Goal: Navigation & Orientation: Find specific page/section

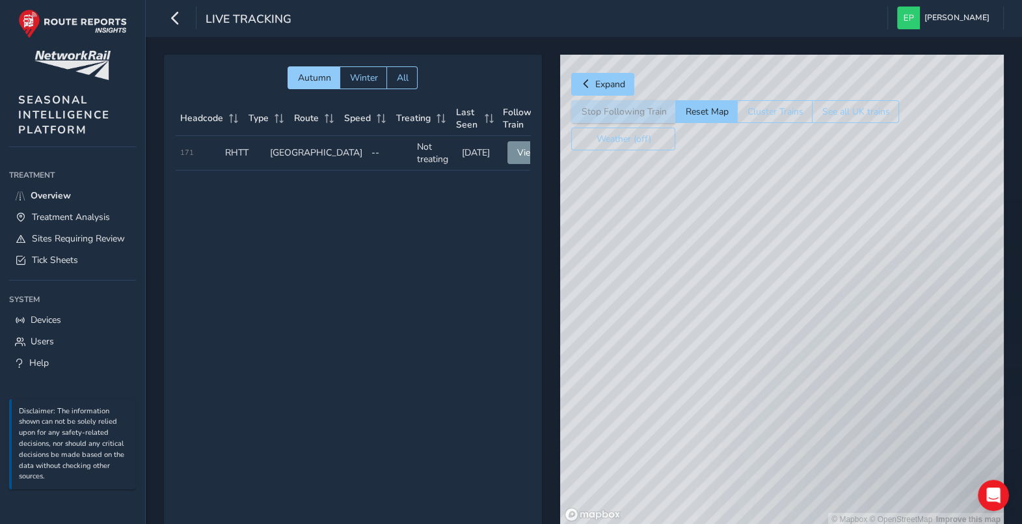
click at [743, 403] on div "© Mapbox © OpenStreetMap Improve this map" at bounding box center [782, 290] width 444 height 471
click at [782, 271] on div "© Mapbox © OpenStreetMap Improve this map © Maxar" at bounding box center [782, 290] width 444 height 471
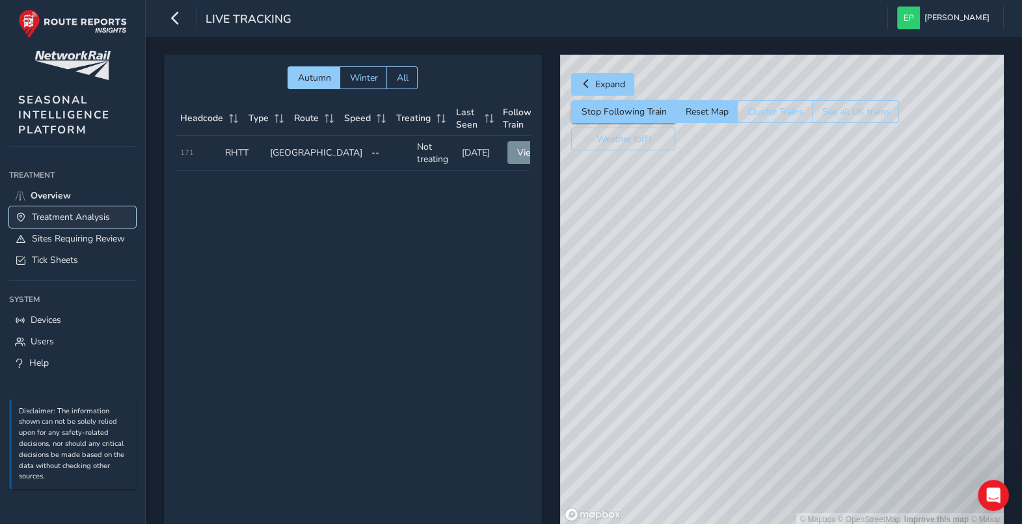
click at [71, 216] on span "Treatment Analysis" at bounding box center [71, 217] width 78 height 12
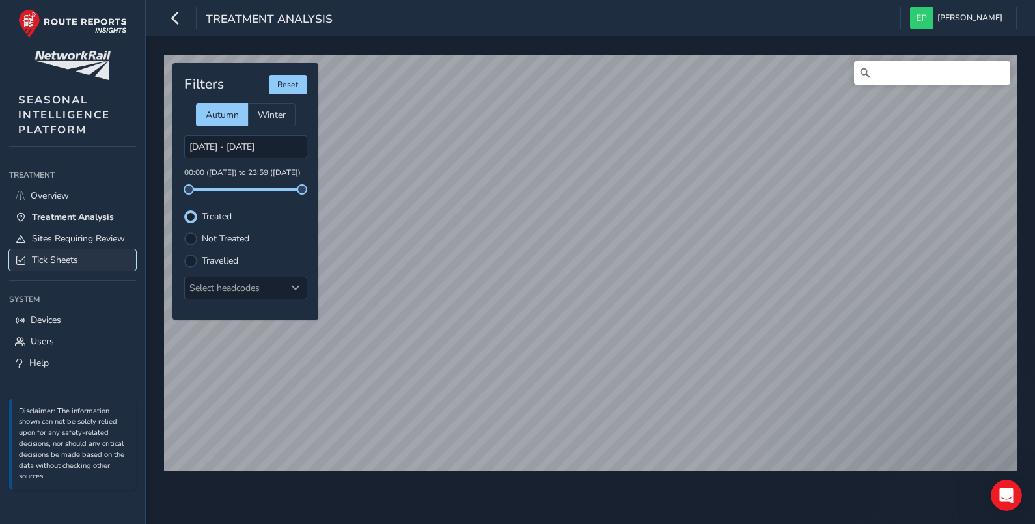
click at [57, 258] on span "Tick Sheets" at bounding box center [55, 260] width 46 height 12
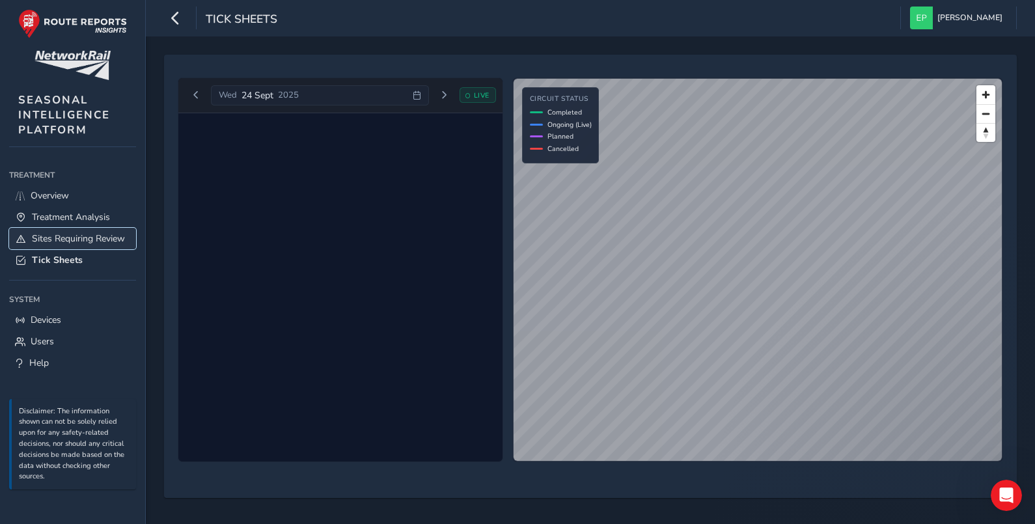
click at [72, 229] on link "Sites Requiring Review" at bounding box center [72, 238] width 127 height 21
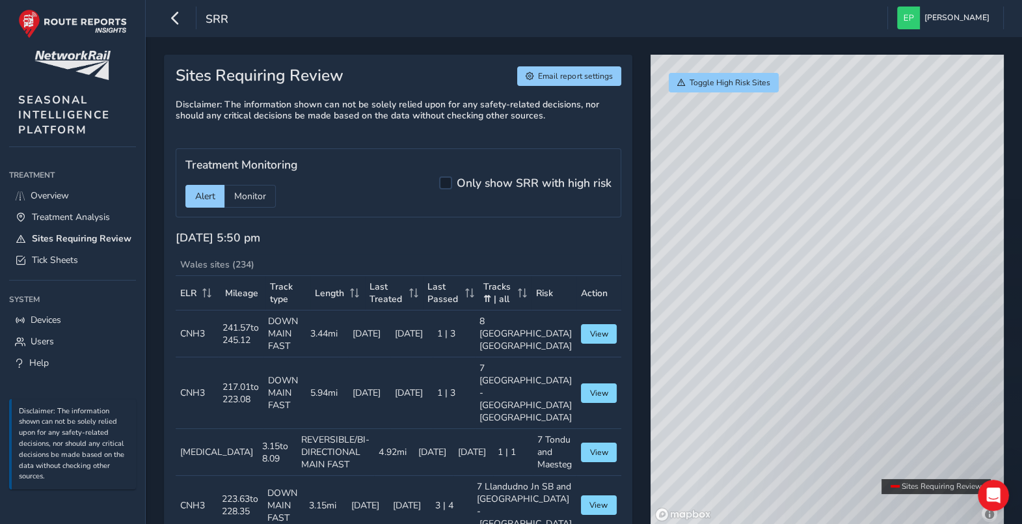
drag, startPoint x: 828, startPoint y: 413, endPoint x: 841, endPoint y: 334, distance: 79.7
click at [841, 334] on div "© Mapbox © OpenStreetMap Improve this map" at bounding box center [827, 290] width 353 height 471
click at [67, 202] on link "Overview" at bounding box center [72, 195] width 127 height 21
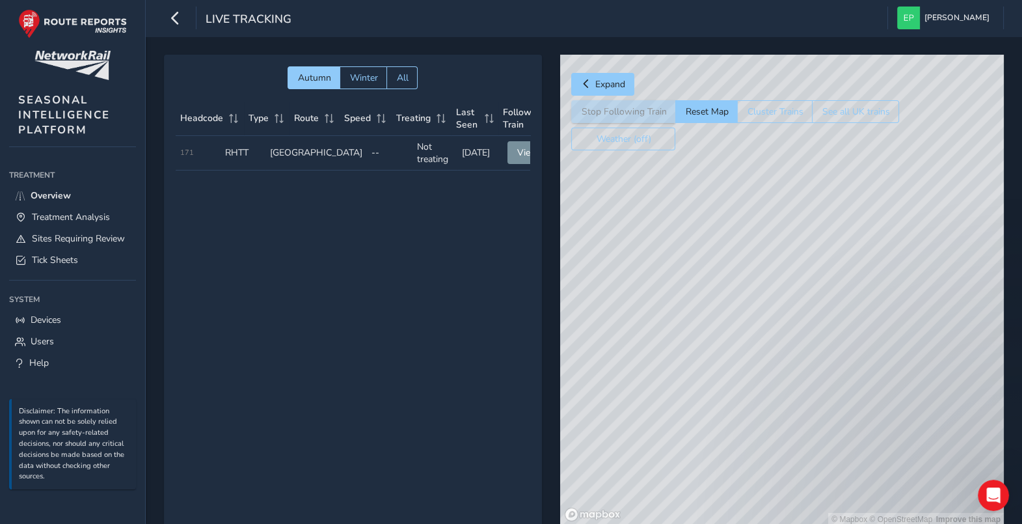
click at [739, 411] on div "© Mapbox © OpenStreetMap Improve this map" at bounding box center [782, 290] width 444 height 471
click at [783, 280] on div "© Mapbox © OpenStreetMap Improve this map © Maxar" at bounding box center [782, 290] width 444 height 471
drag, startPoint x: 754, startPoint y: 347, endPoint x: 669, endPoint y: 352, distance: 85.4
click at [670, 352] on div "© Mapbox © OpenStreetMap Improve this map © Maxar" at bounding box center [782, 290] width 444 height 471
